Goal: Information Seeking & Learning: Learn about a topic

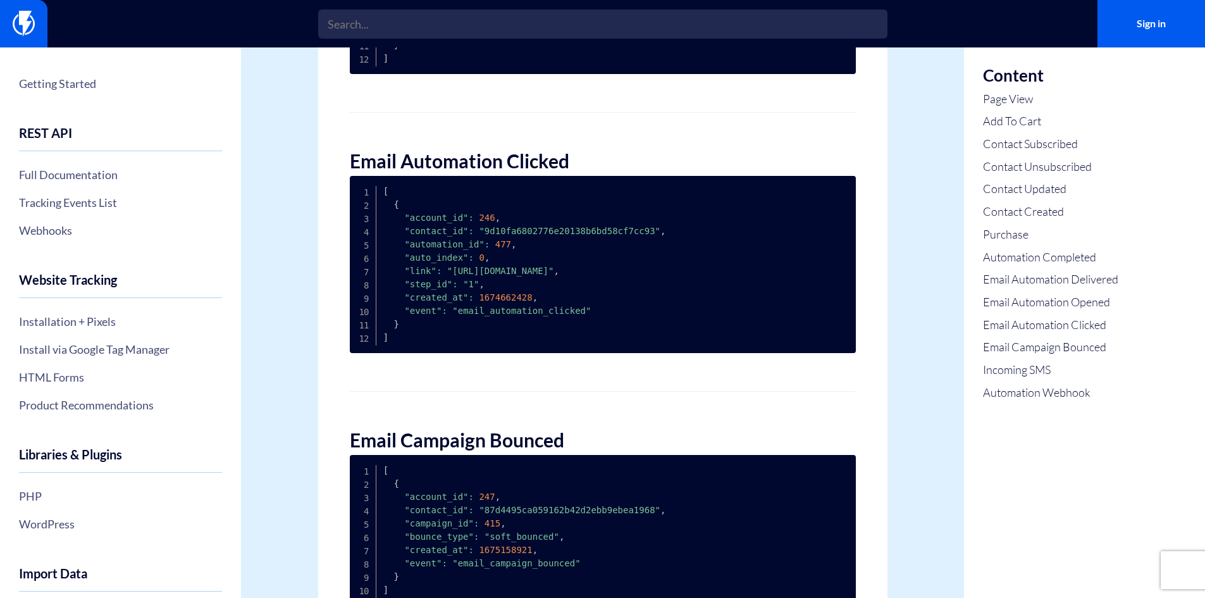
scroll to position [3605, 0]
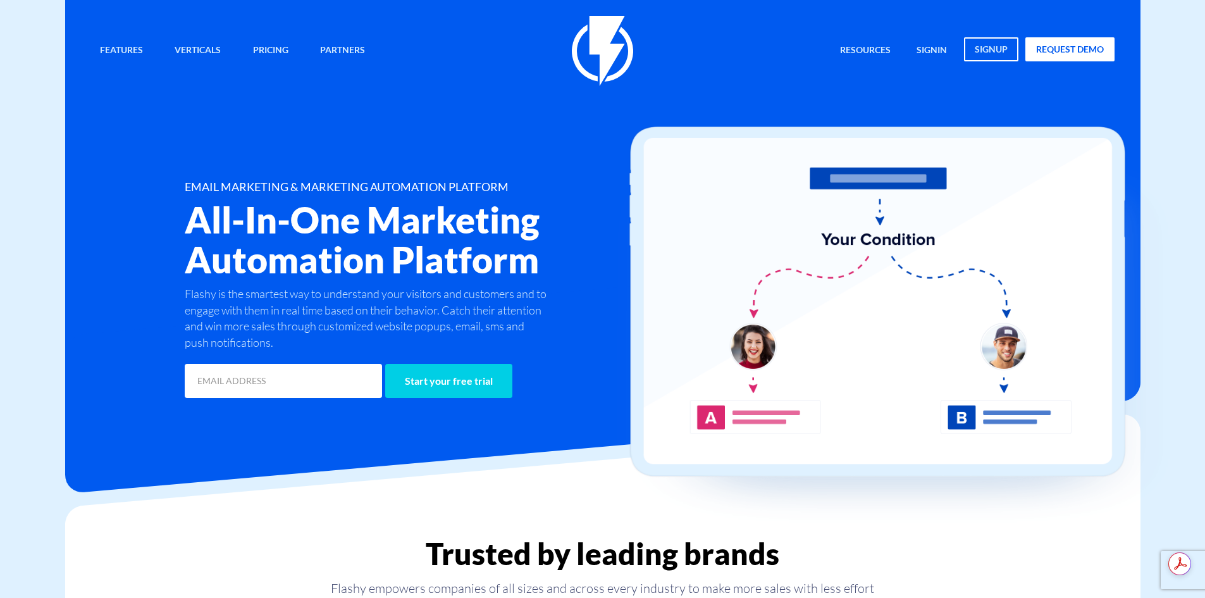
click at [662, 236] on img at bounding box center [901, 327] width 569 height 403
